Goal: Check status

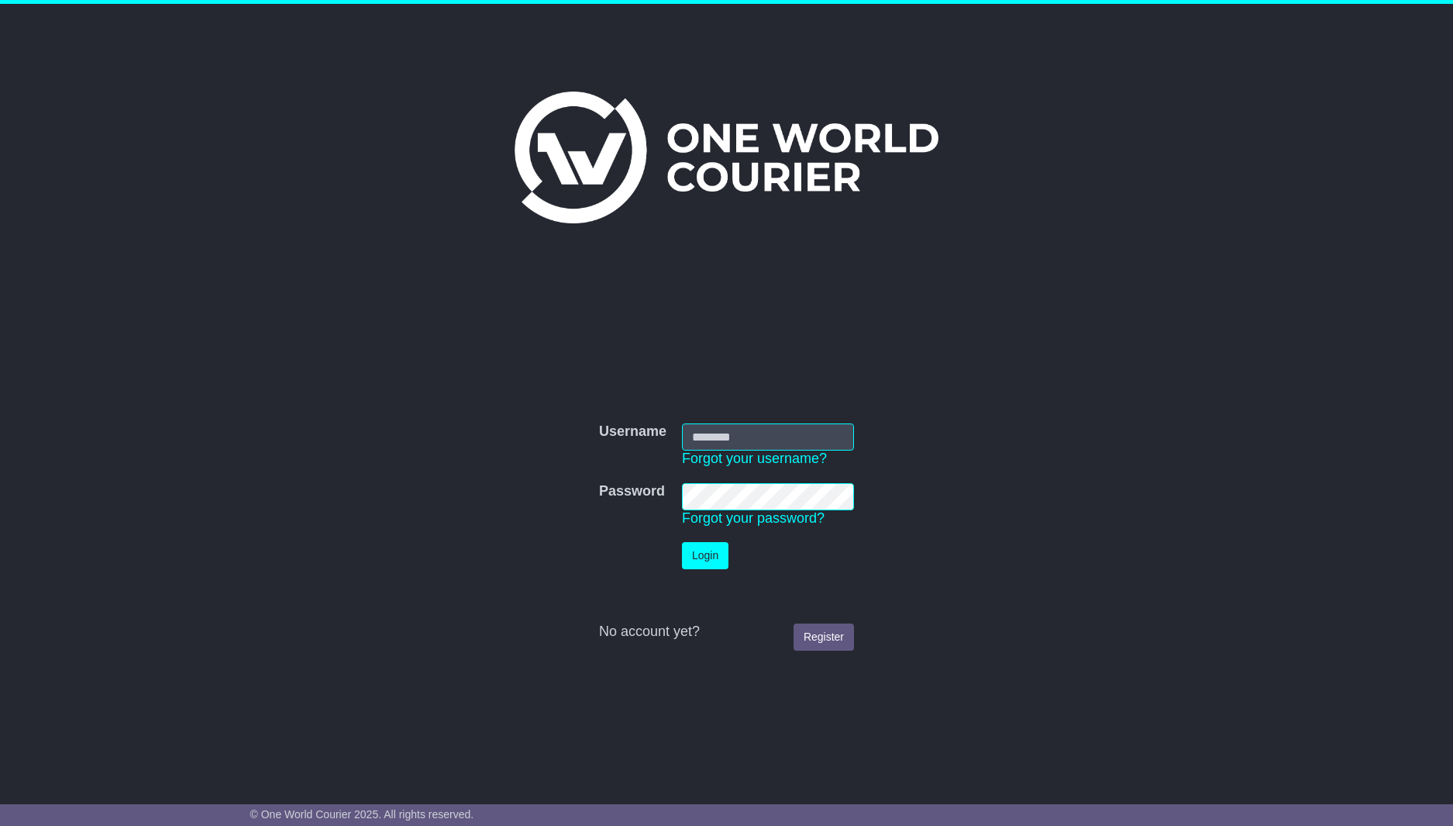
click at [0, 825] on nordpass-portal at bounding box center [0, 826] width 0 height 0
type input "**********"
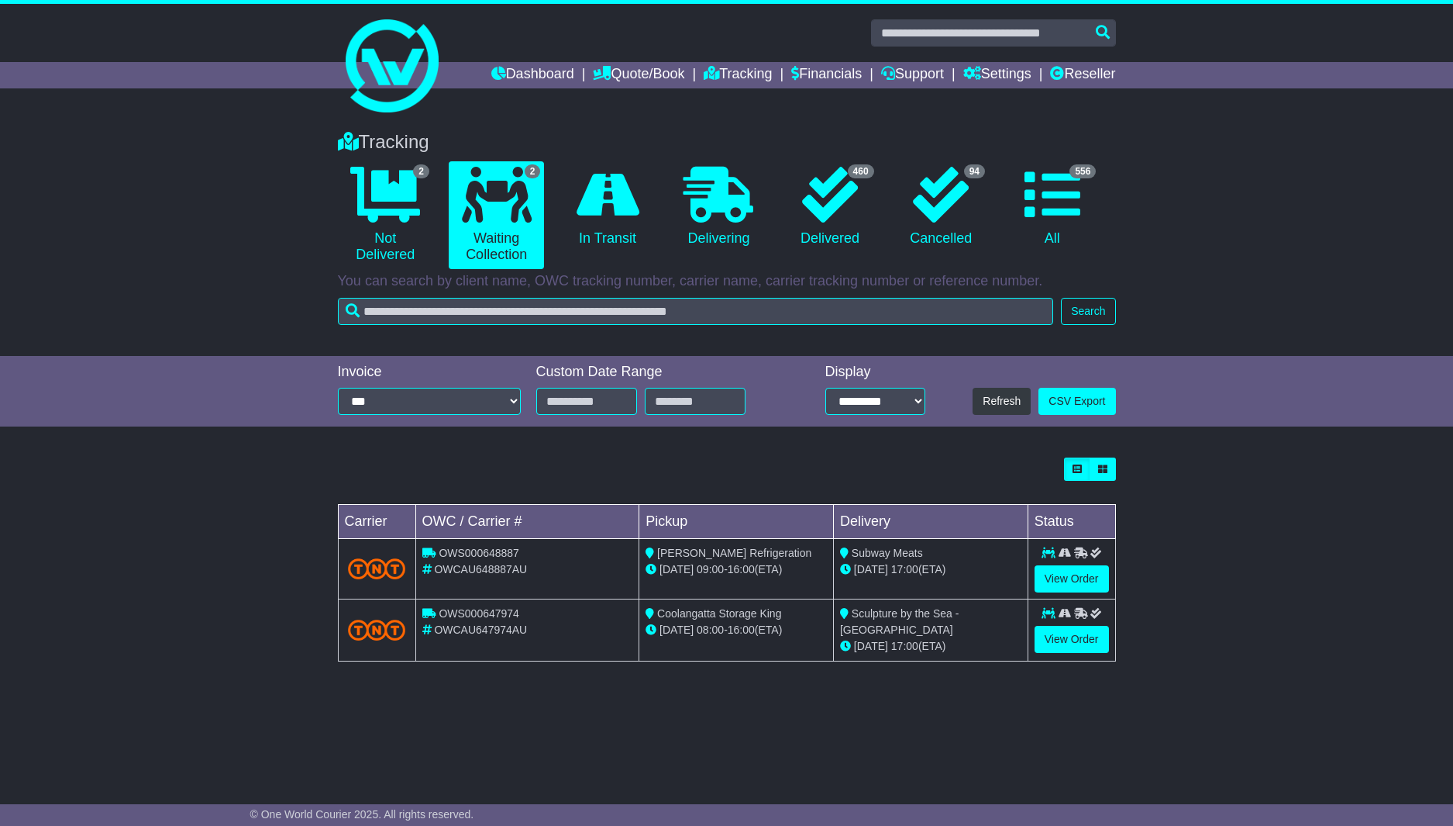
click at [129, 188] on div "Tracking 2 Not Delivered 2 Waiting Collection 0 In Transit 0 Delivering" at bounding box center [726, 236] width 1453 height 240
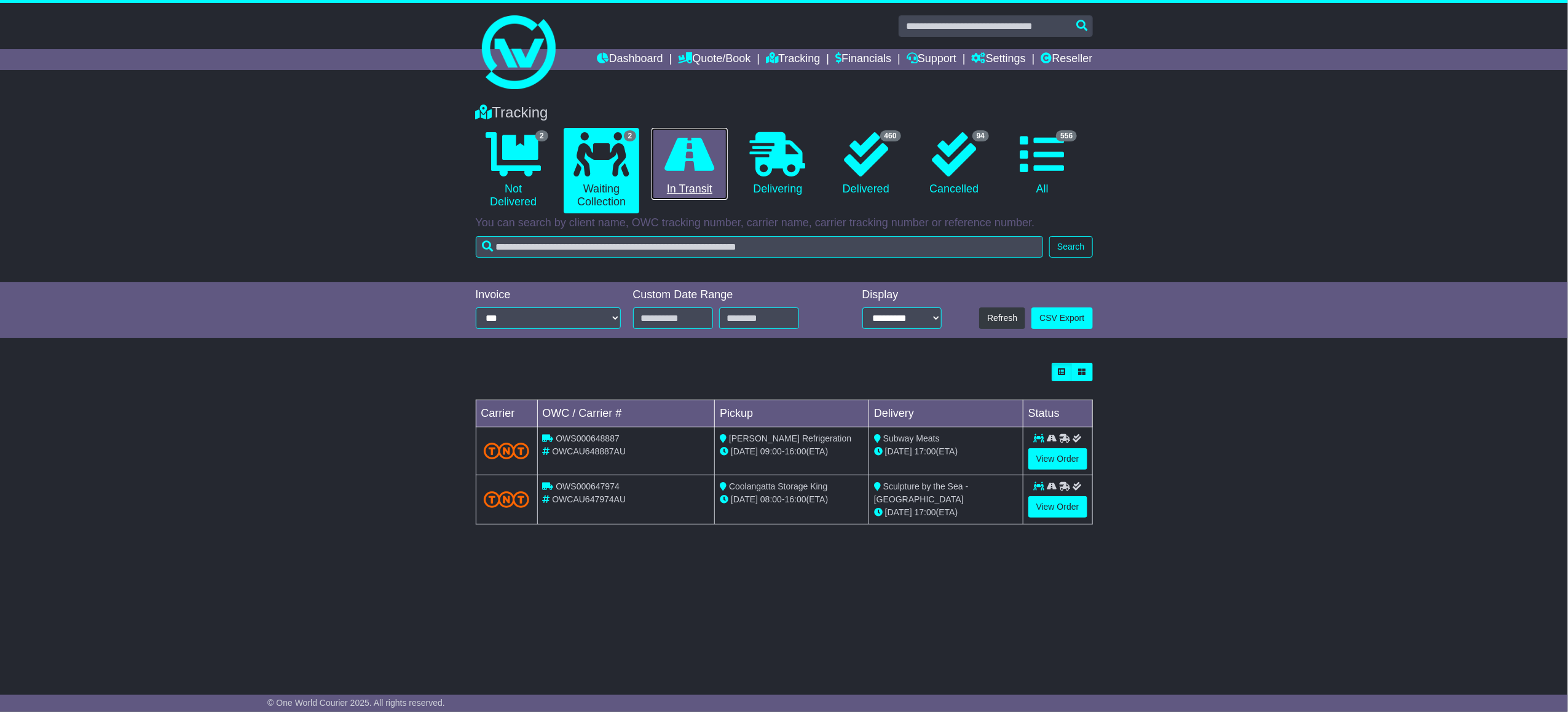
click at [652, 171] on link "0 In Transit" at bounding box center [689, 163] width 75 height 72
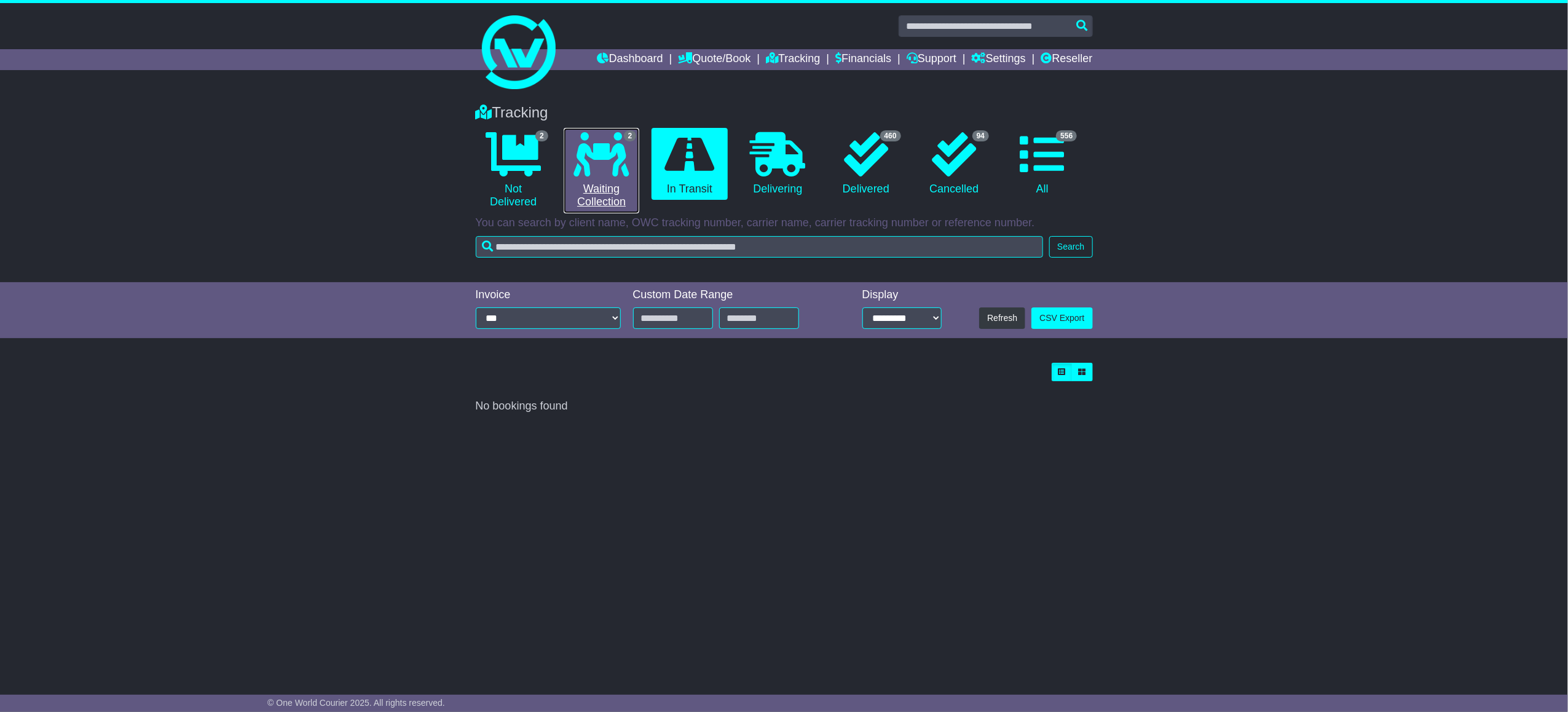
click at [564, 194] on link "2 Waiting Collection" at bounding box center [601, 170] width 75 height 86
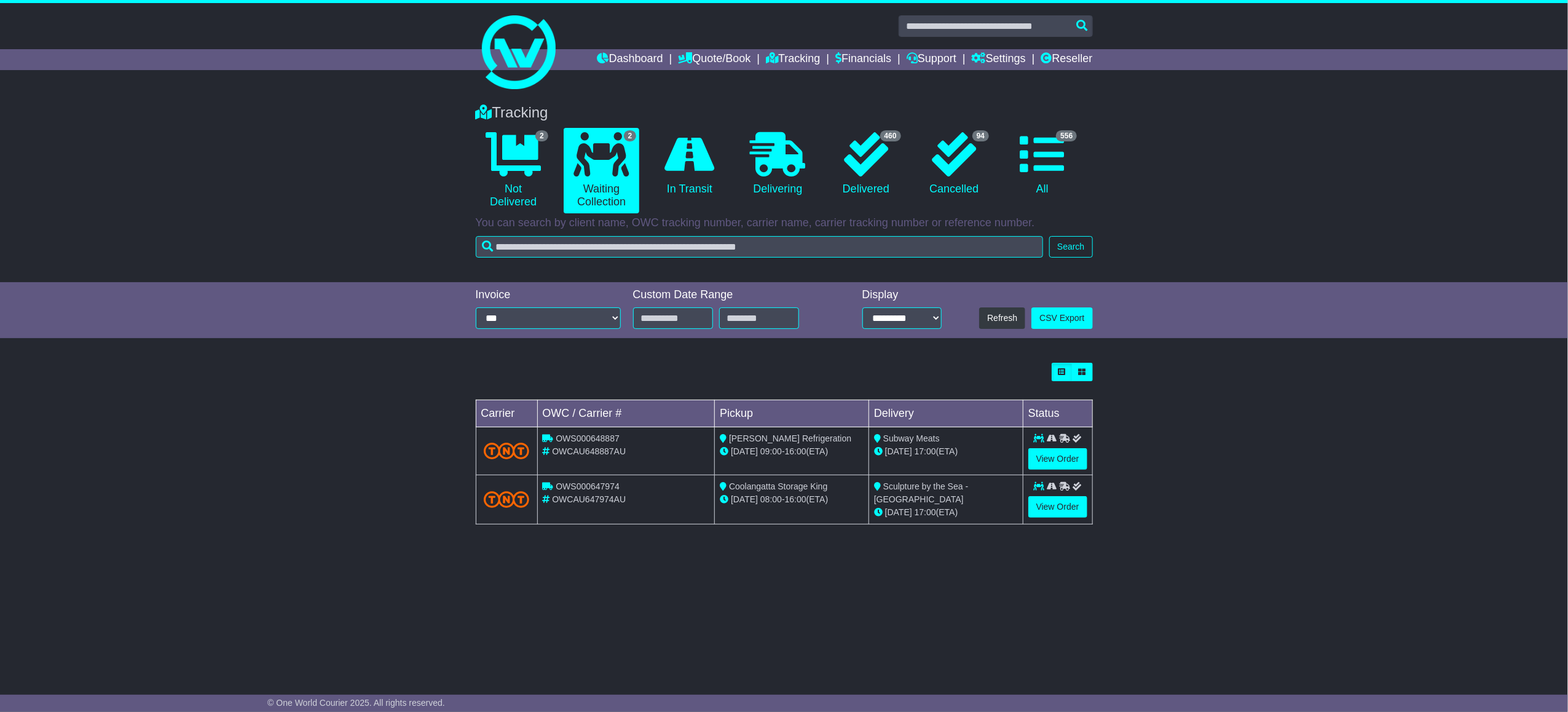
click at [353, 212] on div "Tracking 2 Not Delivered 2 Waiting Collection 0 In Transit 0 Delivering" at bounding box center [784, 187] width 1568 height 190
